Goal: Navigation & Orientation: Find specific page/section

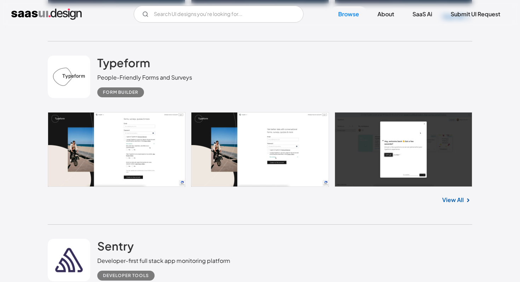
scroll to position [734, 0]
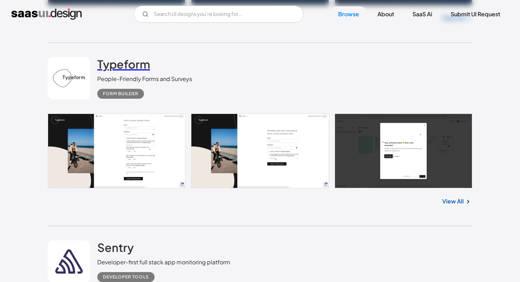
click at [116, 62] on h2 "Typeform" at bounding box center [123, 64] width 53 height 14
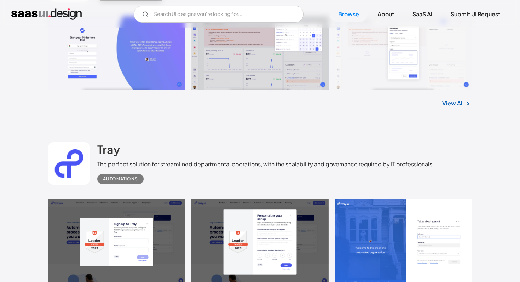
scroll to position [2654, 0]
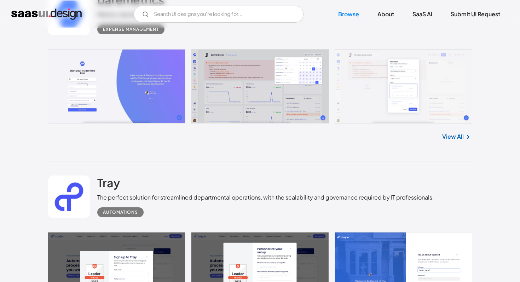
click at [121, 94] on link at bounding box center [260, 86] width 425 height 75
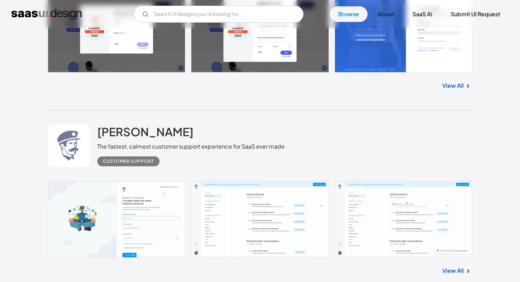
scroll to position [2900, 0]
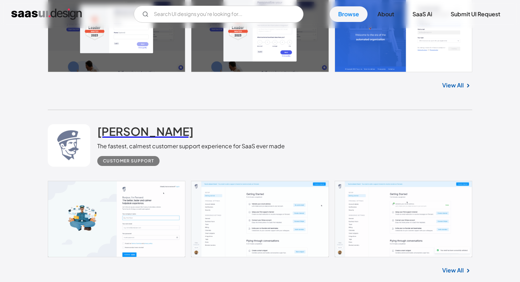
click at [127, 137] on h2 "[PERSON_NAME]" at bounding box center [145, 131] width 96 height 14
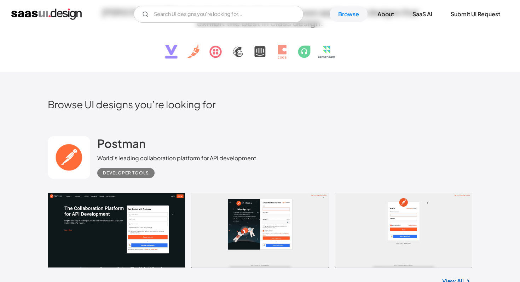
scroll to position [0, 0]
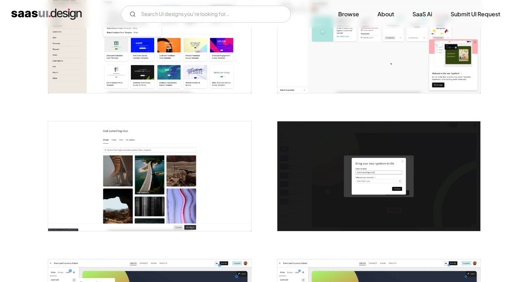
scroll to position [737, 0]
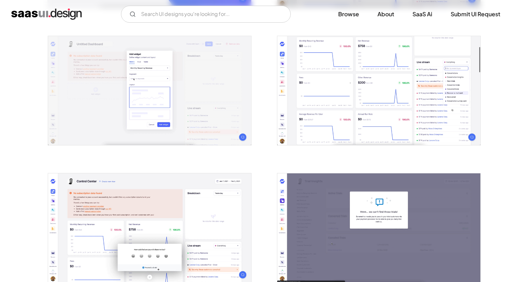
scroll to position [272, 0]
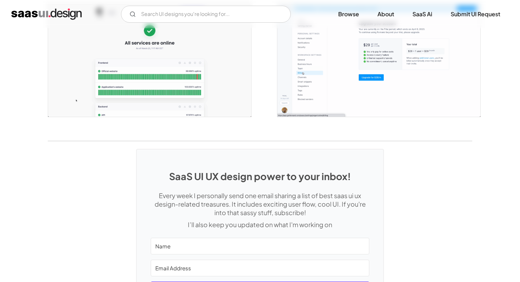
scroll to position [1426, 0]
